Goal: Navigation & Orientation: Find specific page/section

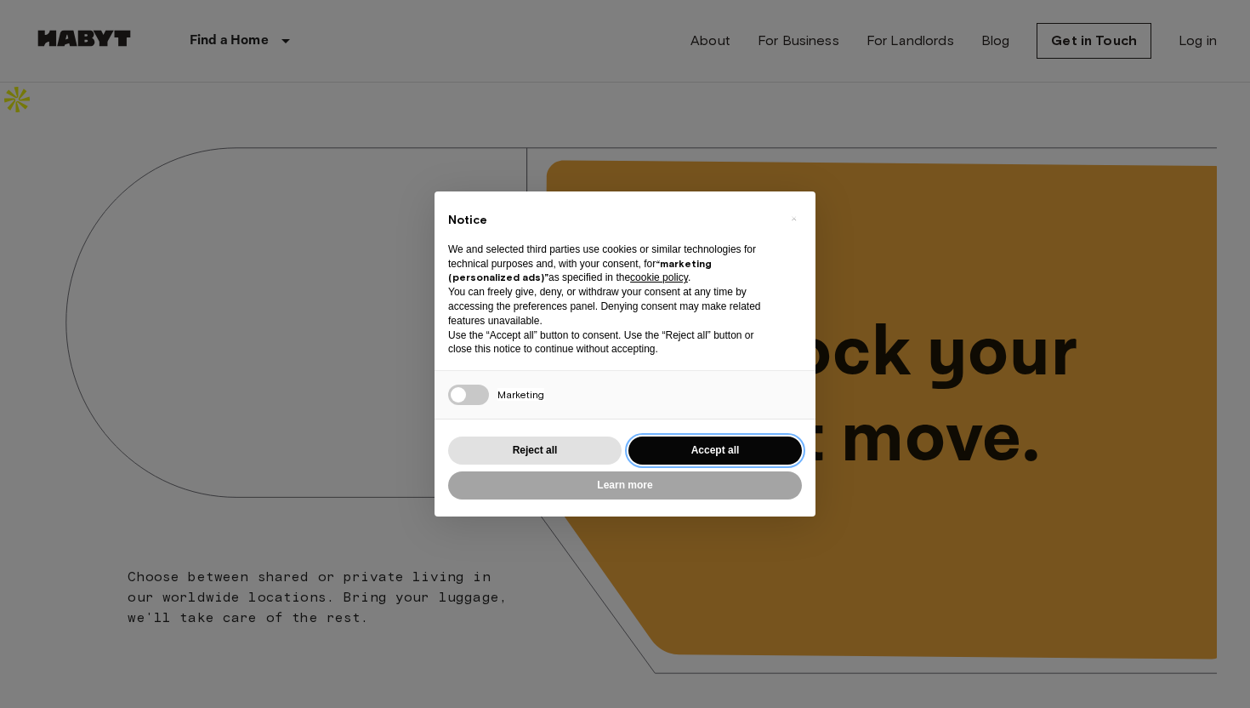
click at [714, 442] on button "Accept all" at bounding box center [716, 450] width 174 height 28
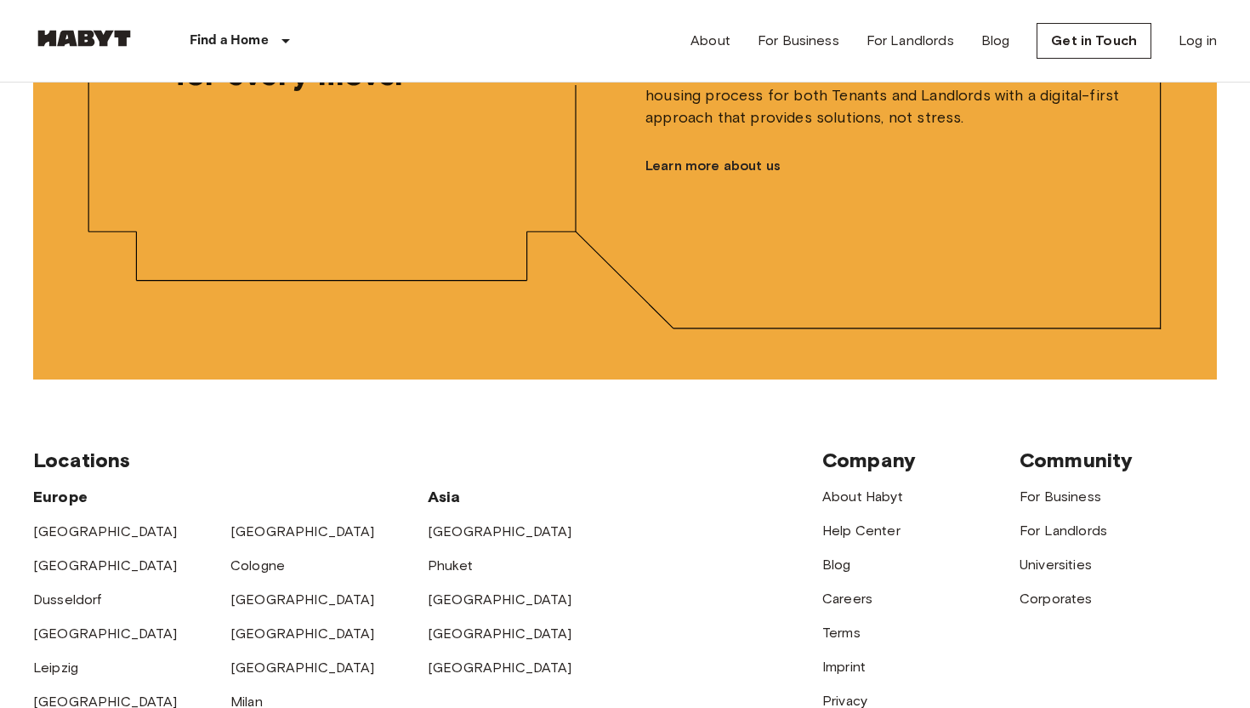
scroll to position [4139, 0]
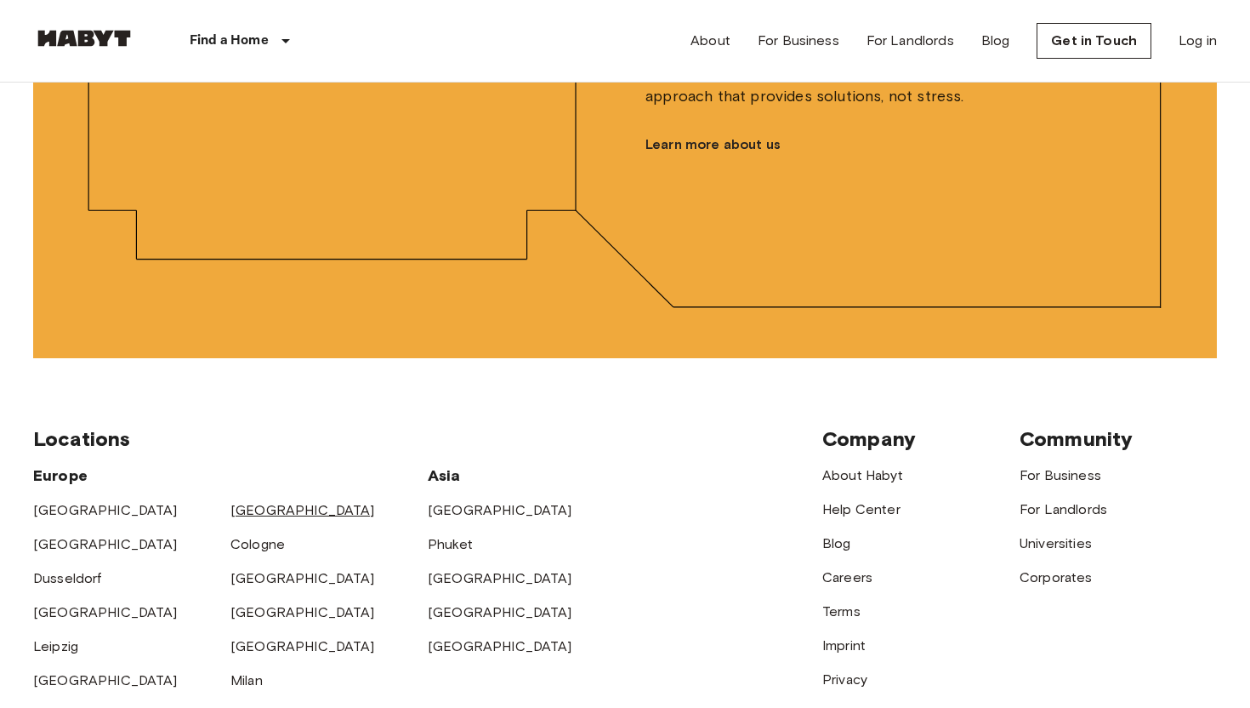
click at [264, 502] on link "[GEOGRAPHIC_DATA]" at bounding box center [302, 510] width 145 height 16
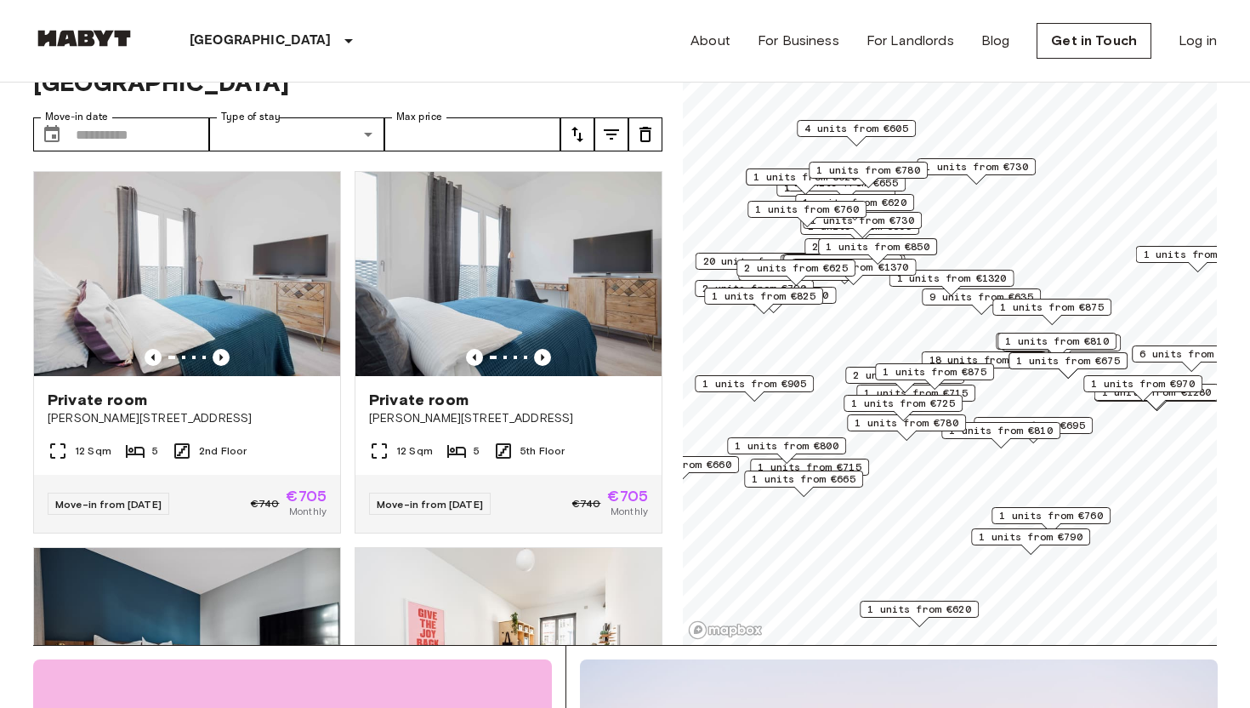
scroll to position [1937, 0]
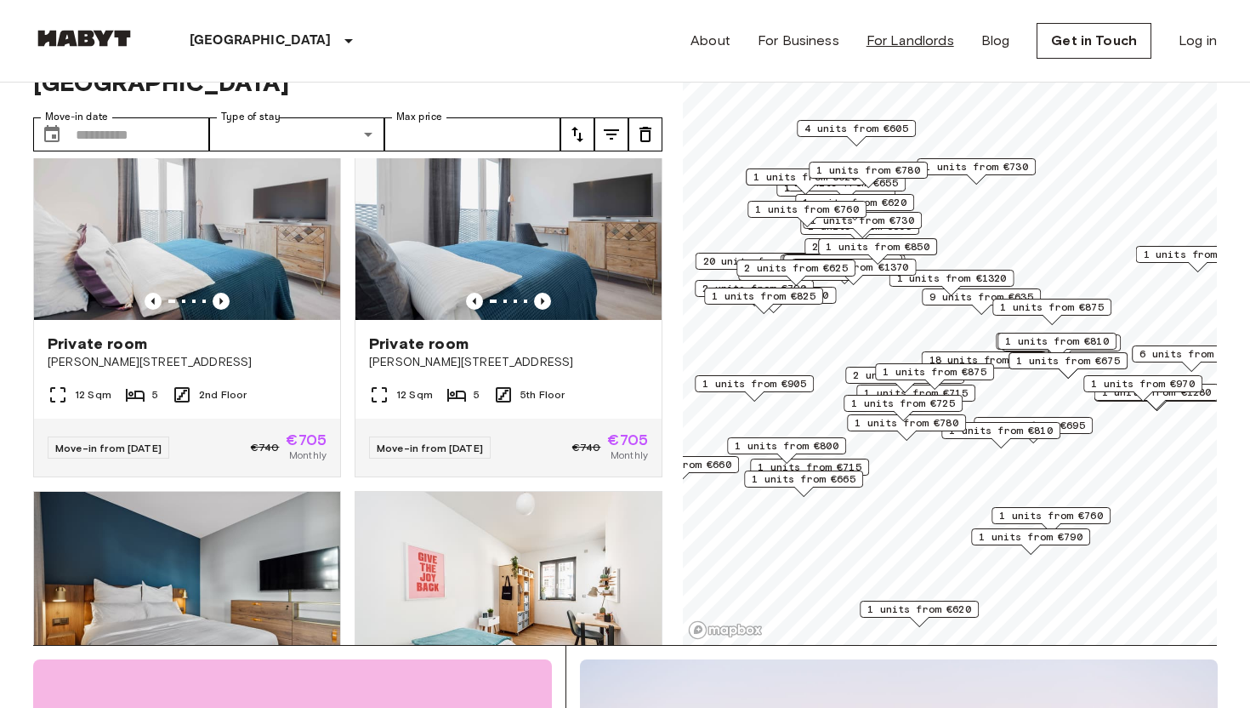
click at [914, 41] on link "For Landlords" at bounding box center [911, 41] width 88 height 20
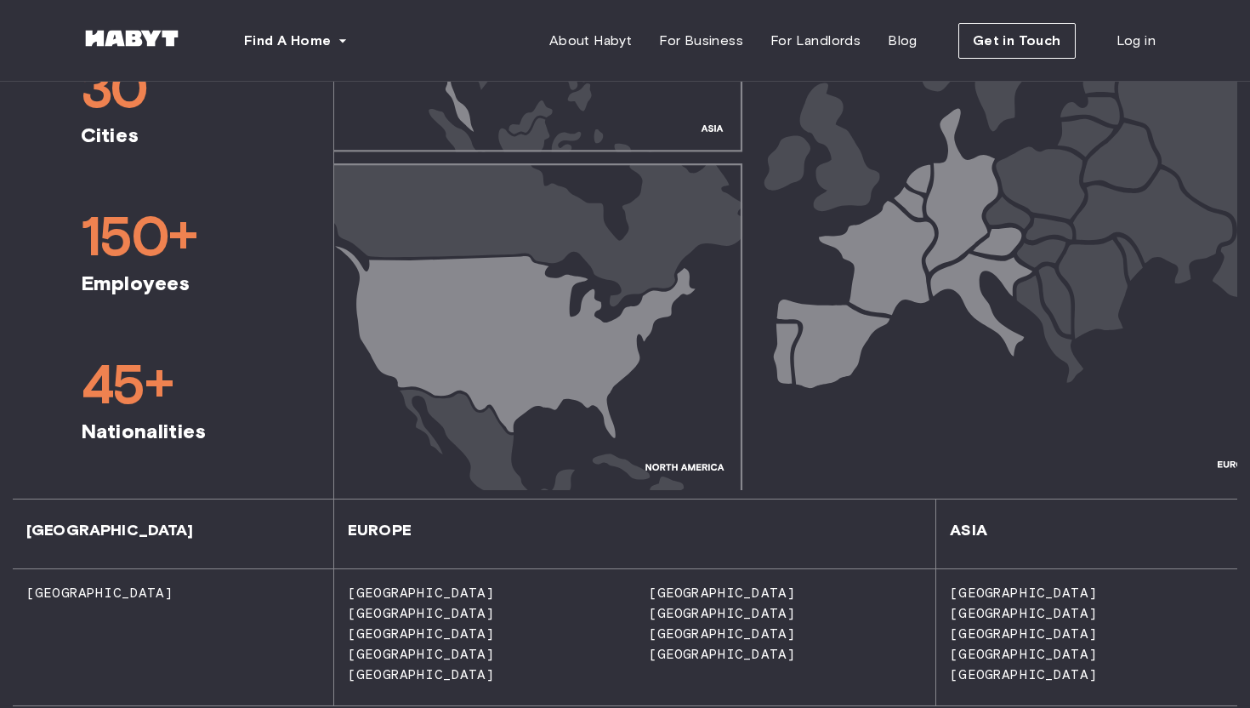
scroll to position [1242, 0]
